Goal: Use online tool/utility: Utilize a website feature to perform a specific function

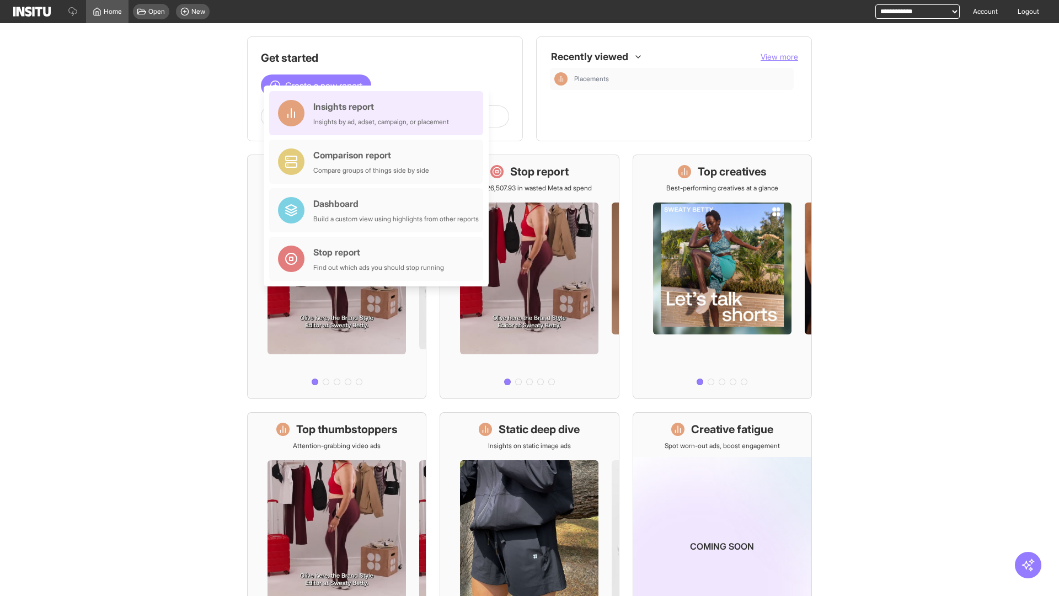
click at [379, 113] on div "Insights report Insights by ad, adset, campaign, or placement" at bounding box center [381, 113] width 136 height 26
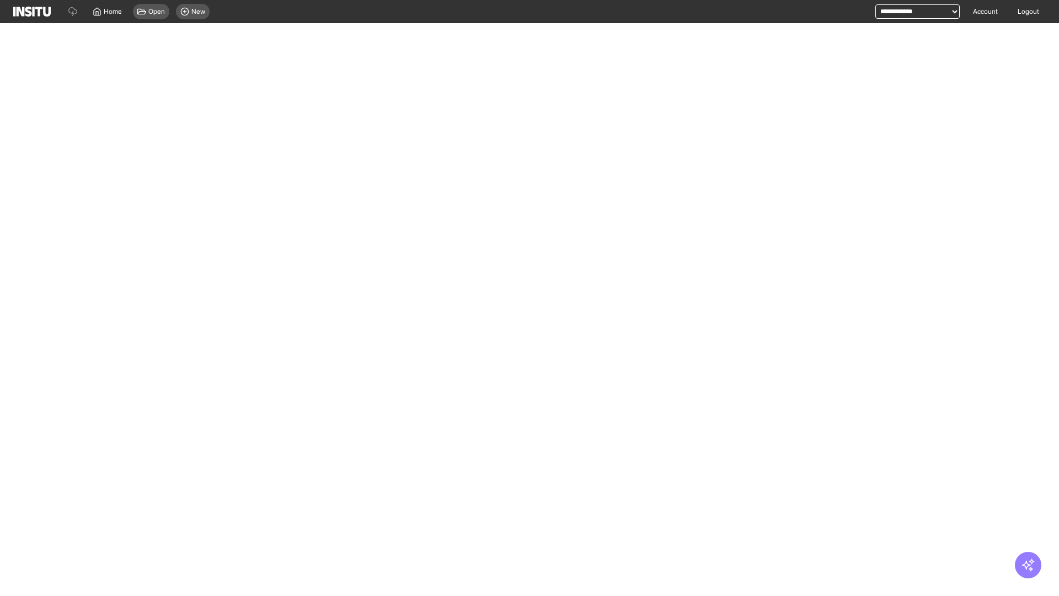
select select "**"
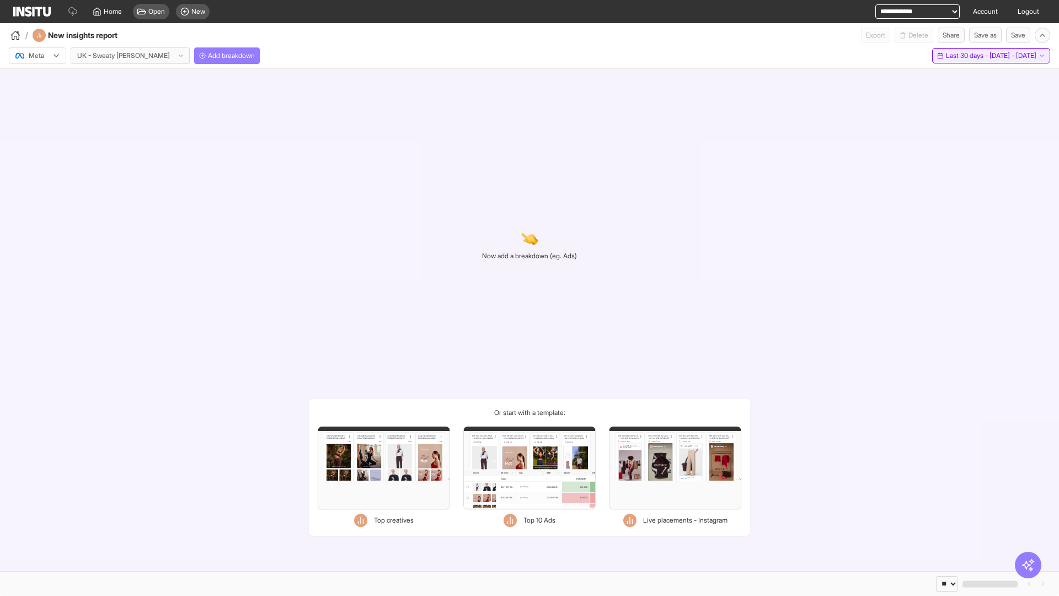
click at [969, 56] on span "Last 30 days - [DATE] - [DATE]" at bounding box center [991, 55] width 90 height 9
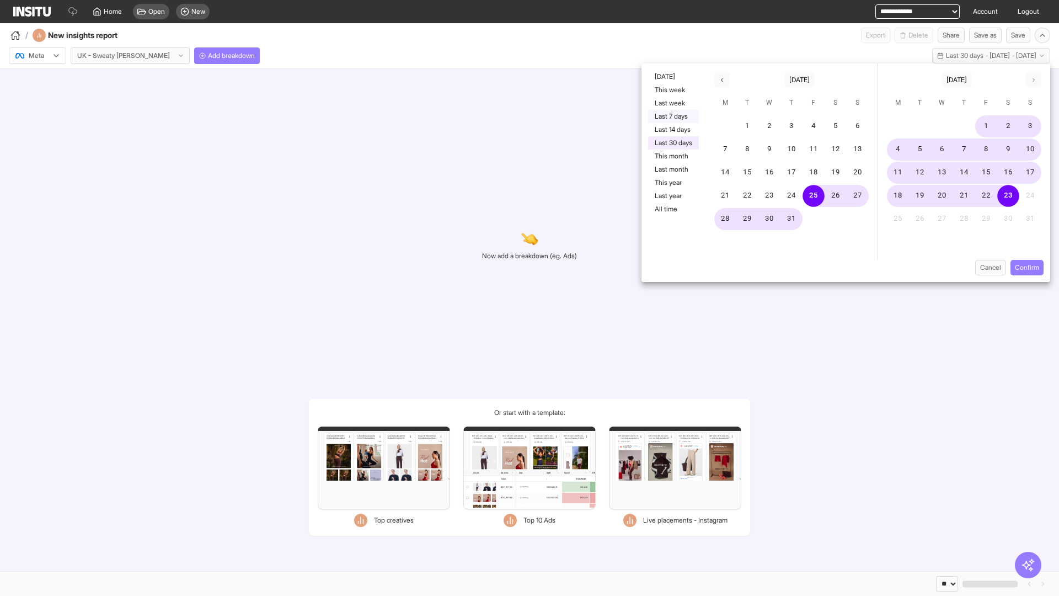
click at [672, 116] on button "Last 7 days" at bounding box center [673, 116] width 51 height 13
